Goal: Information Seeking & Learning: Learn about a topic

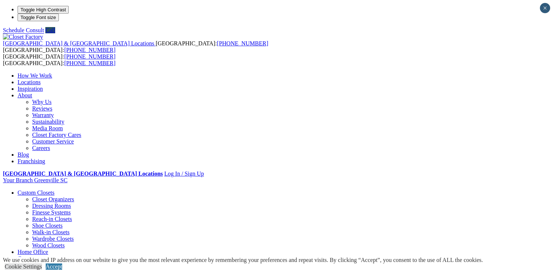
click at [50, 145] on link "Careers" at bounding box center [41, 148] width 18 height 6
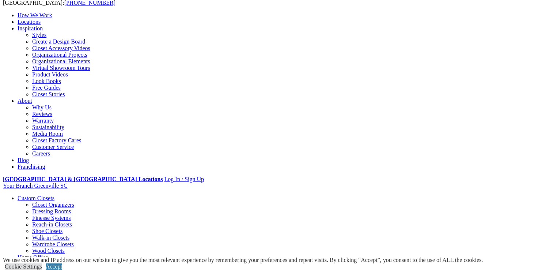
scroll to position [37, 0]
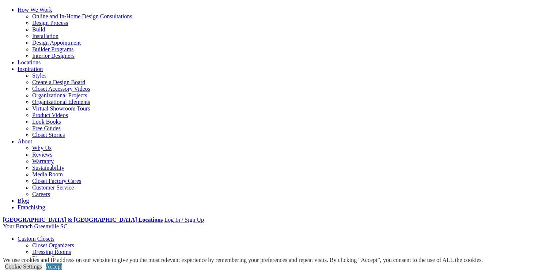
scroll to position [73, 0]
